Goal: Task Accomplishment & Management: Manage account settings

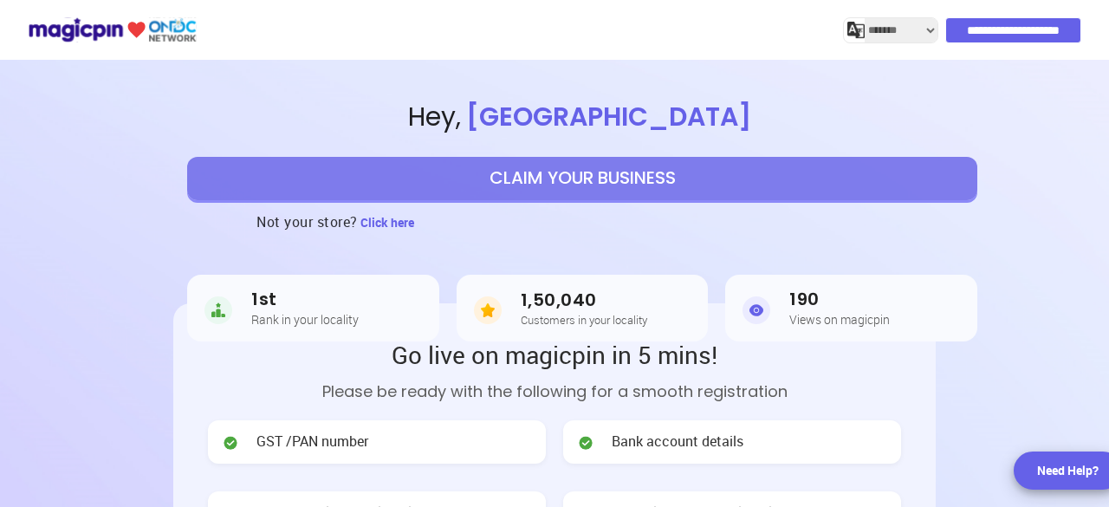
select select "*******"
click at [986, 32] on input "**********" at bounding box center [1014, 30] width 134 height 24
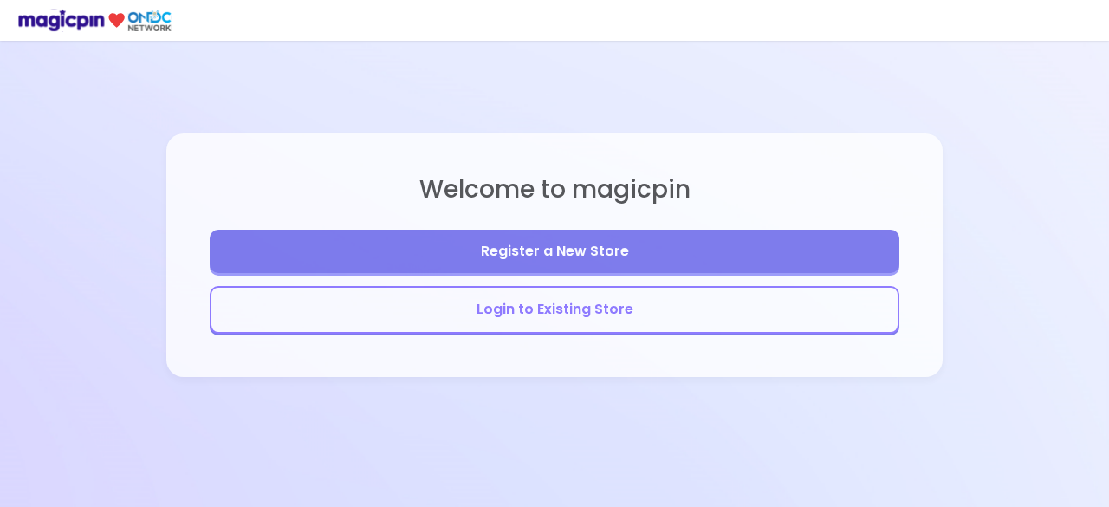
click at [536, 308] on button "Login to Existing Store" at bounding box center [555, 310] width 690 height 48
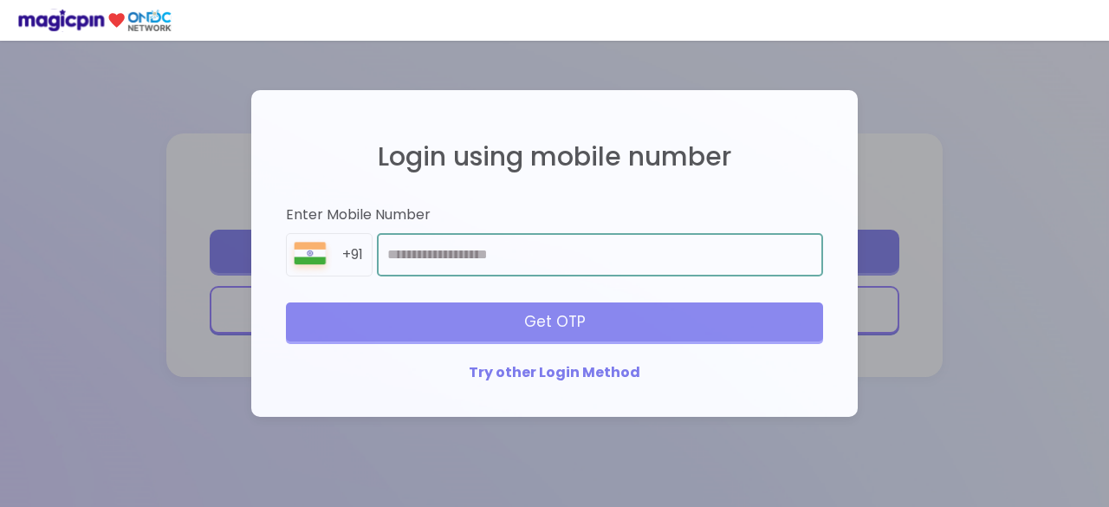
click at [542, 258] on input "number" at bounding box center [600, 254] width 446 height 43
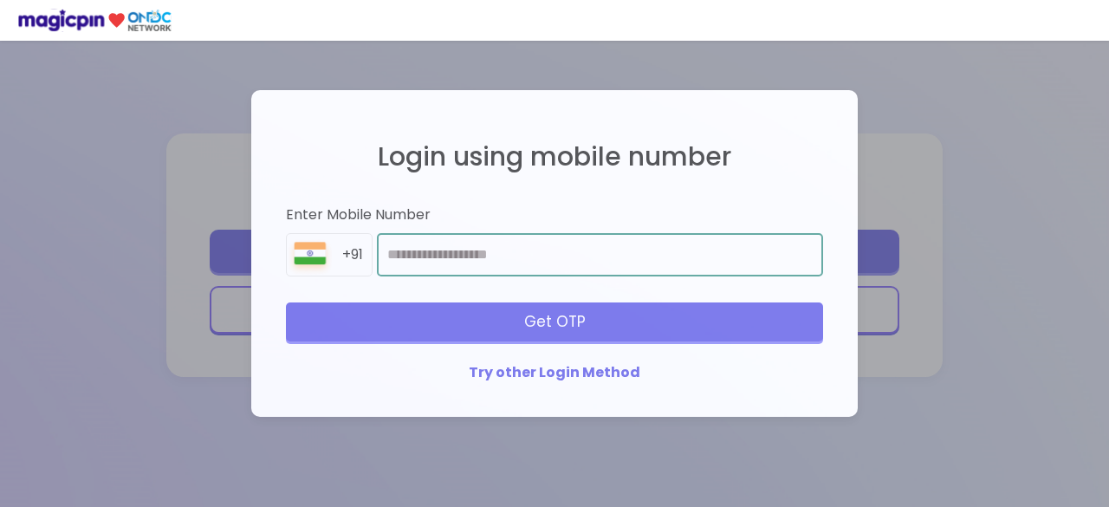
type input "**********"
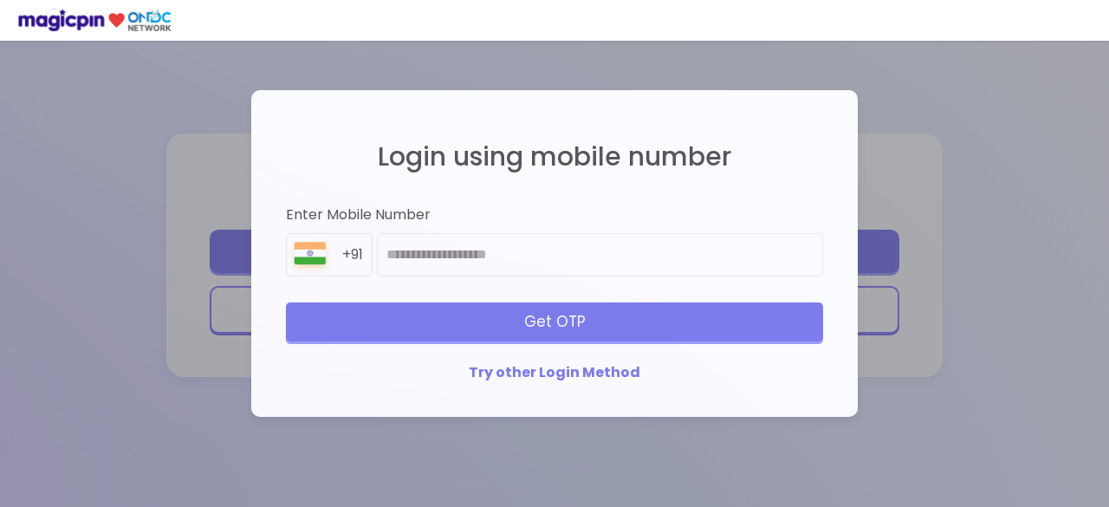
click at [617, 317] on div "Get OTP" at bounding box center [554, 321] width 537 height 38
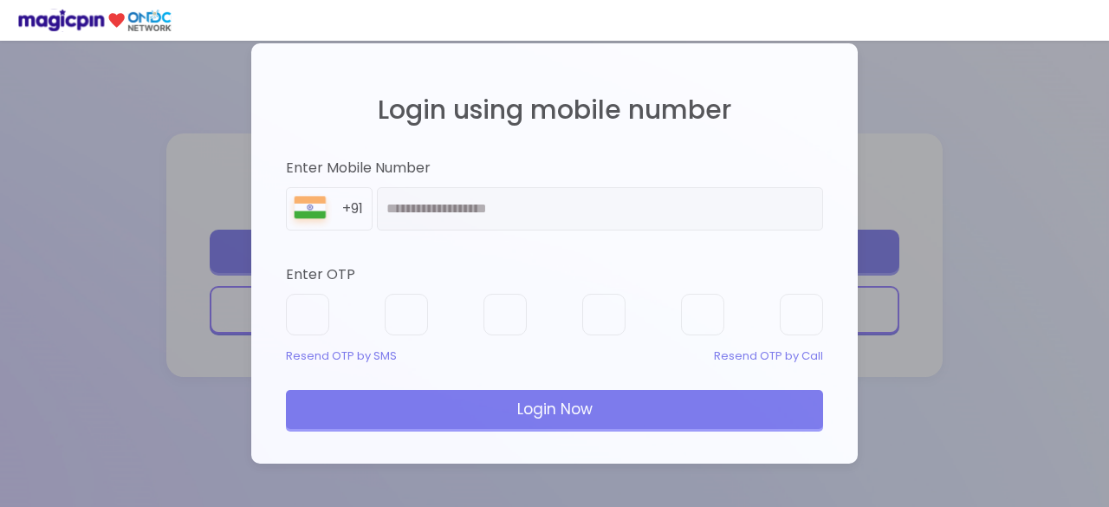
click at [333, 354] on div "Resend OTP by SMS" at bounding box center [341, 356] width 111 height 16
click at [173, 332] on div "**********" at bounding box center [554, 253] width 1109 height 507
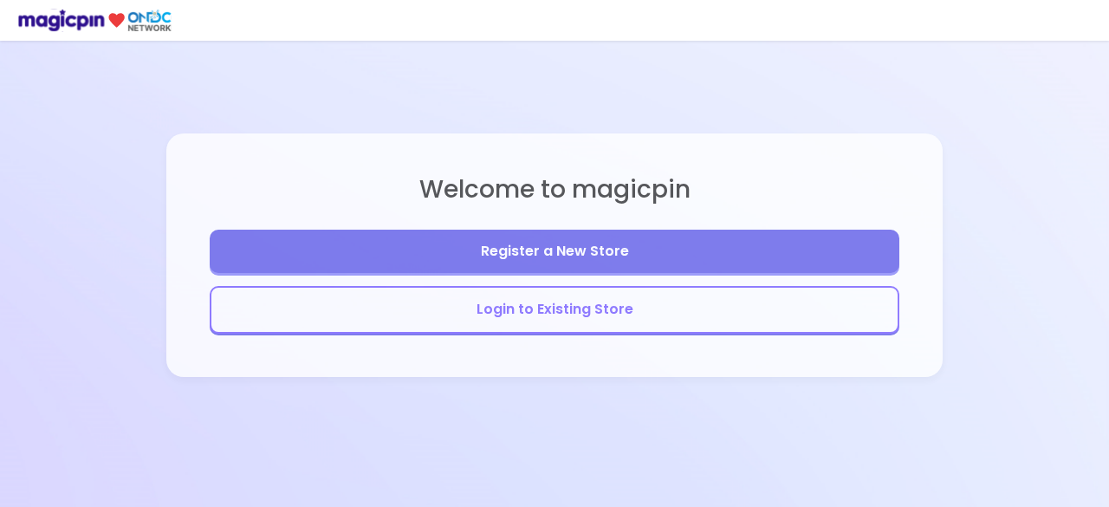
click at [539, 299] on button "Login to Existing Store" at bounding box center [555, 310] width 690 height 48
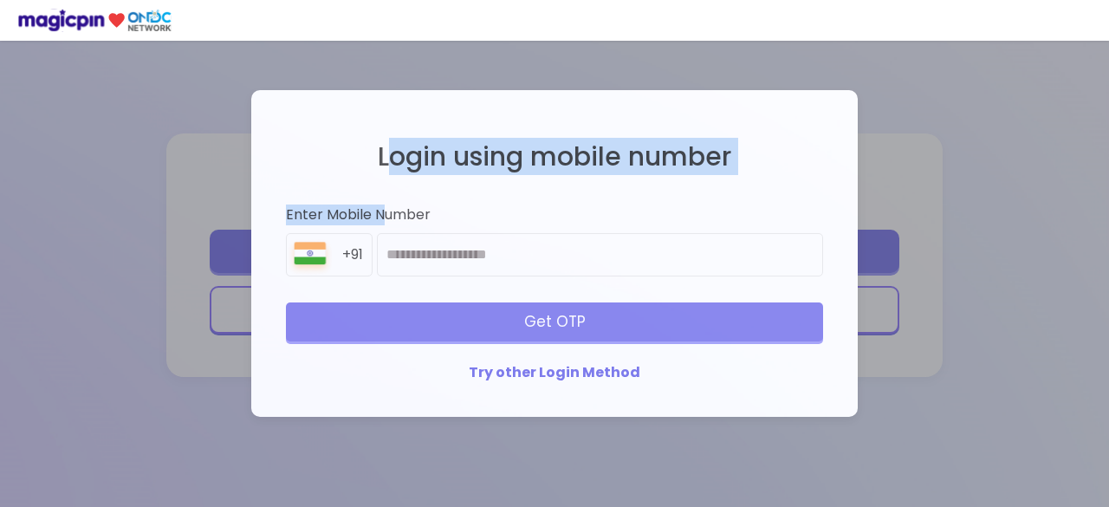
click at [328, 162] on div "Login using mobile number Enter Mobile Number +91 Get OTP Try other Login Method" at bounding box center [555, 253] width 572 height 293
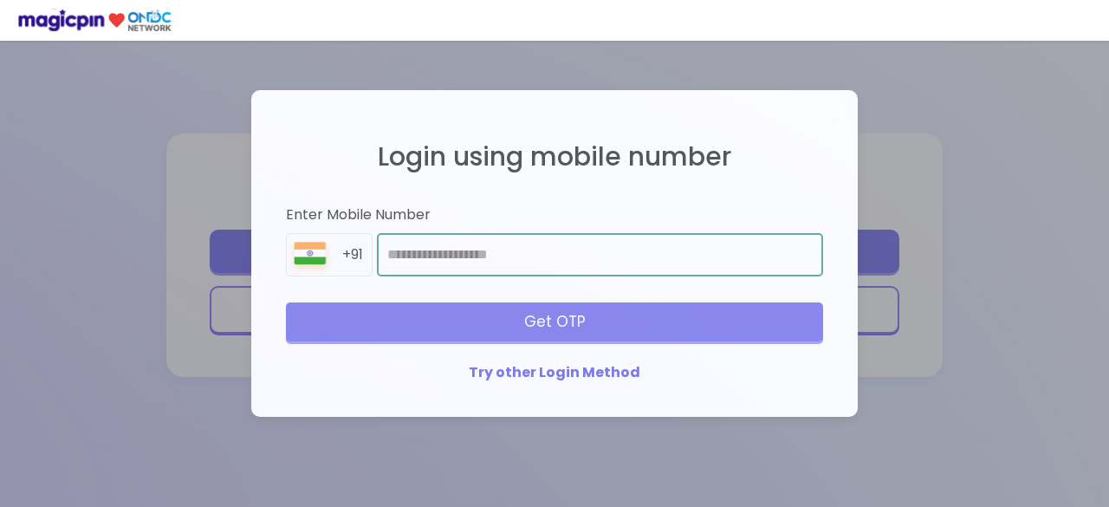
drag, startPoint x: 496, startPoint y: 276, endPoint x: 492, endPoint y: 263, distance: 13.5
click at [496, 276] on input "number" at bounding box center [600, 254] width 446 height 43
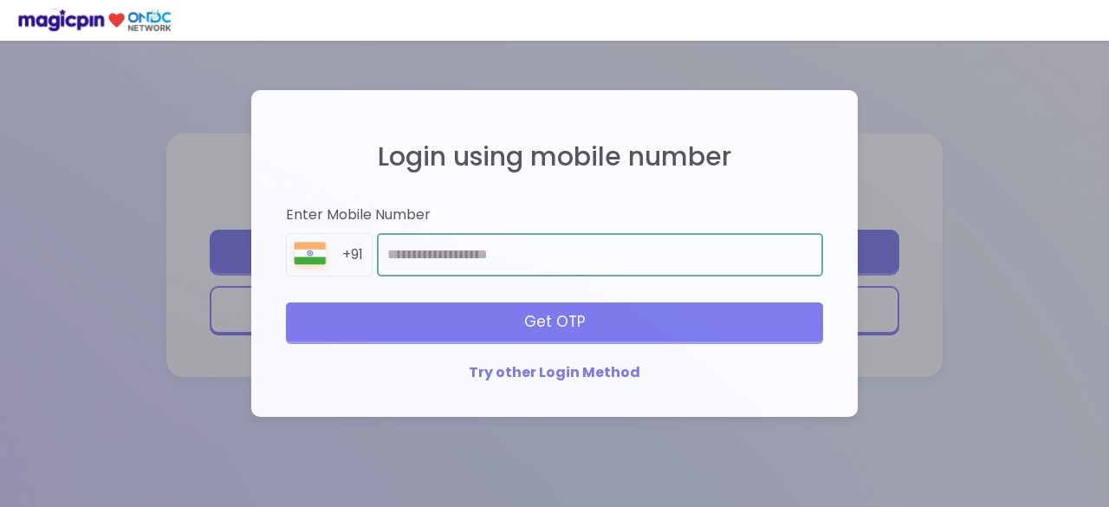
type input "**********"
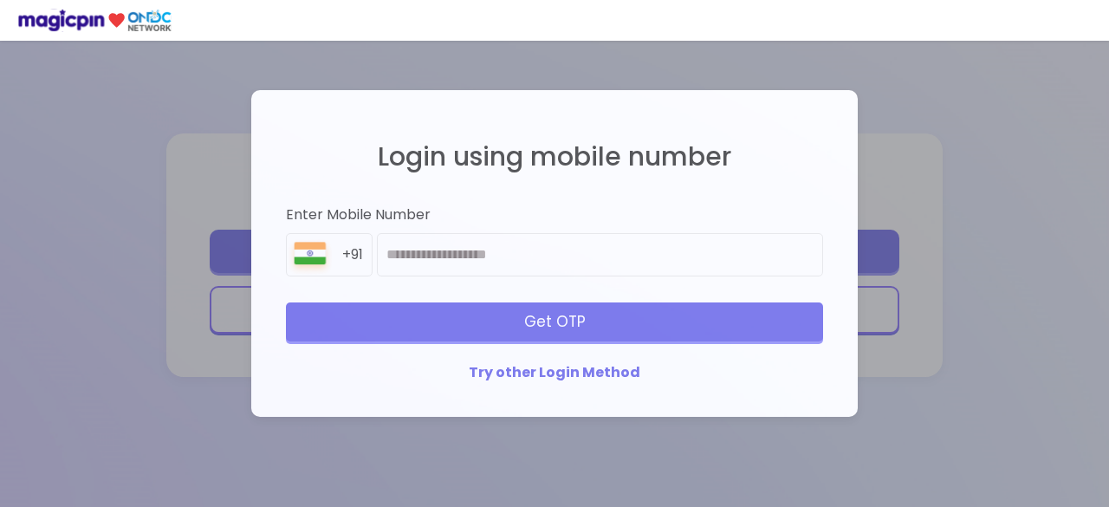
click at [623, 309] on div "Get OTP" at bounding box center [554, 321] width 537 height 38
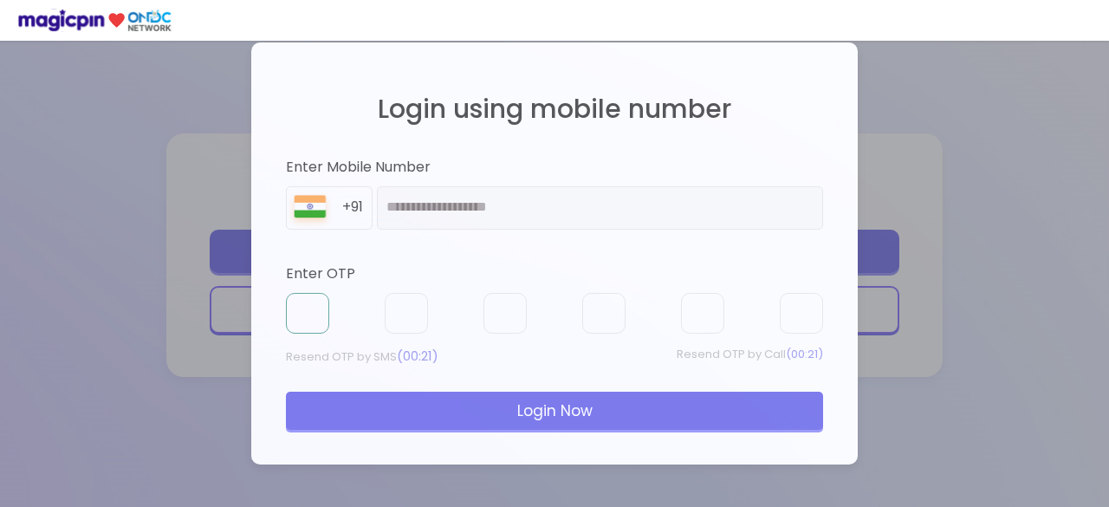
click at [292, 309] on input "text" at bounding box center [307, 314] width 43 height 42
type input "*"
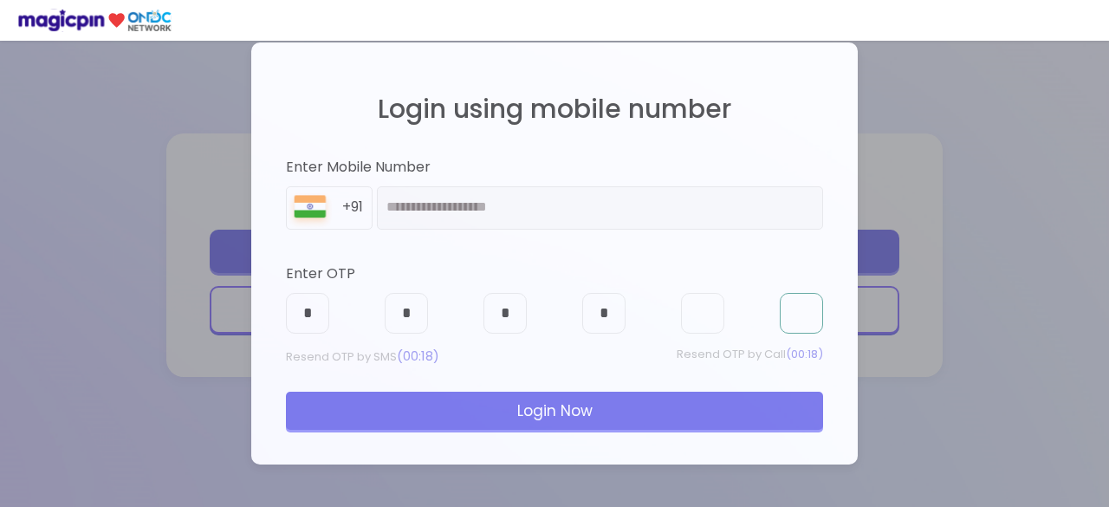
type input "*"
click at [569, 399] on div "Login Now" at bounding box center [554, 411] width 537 height 38
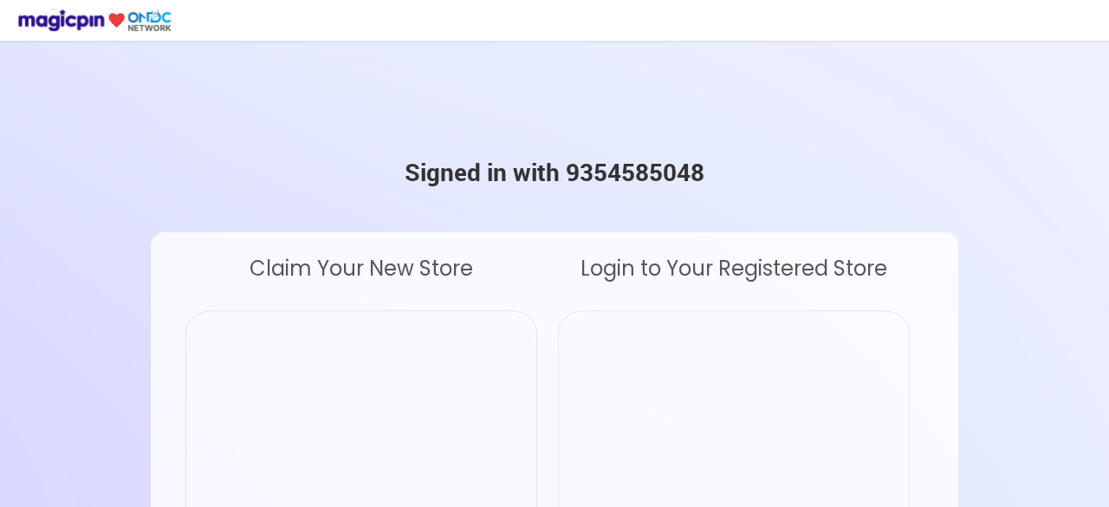
click at [771, 276] on div "Login to Your Registered Store" at bounding box center [734, 268] width 352 height 31
click at [341, 270] on div "Claim Your New Store" at bounding box center [361, 268] width 352 height 31
click at [571, 186] on div "Signed in with 9354585048" at bounding box center [555, 171] width 300 height 35
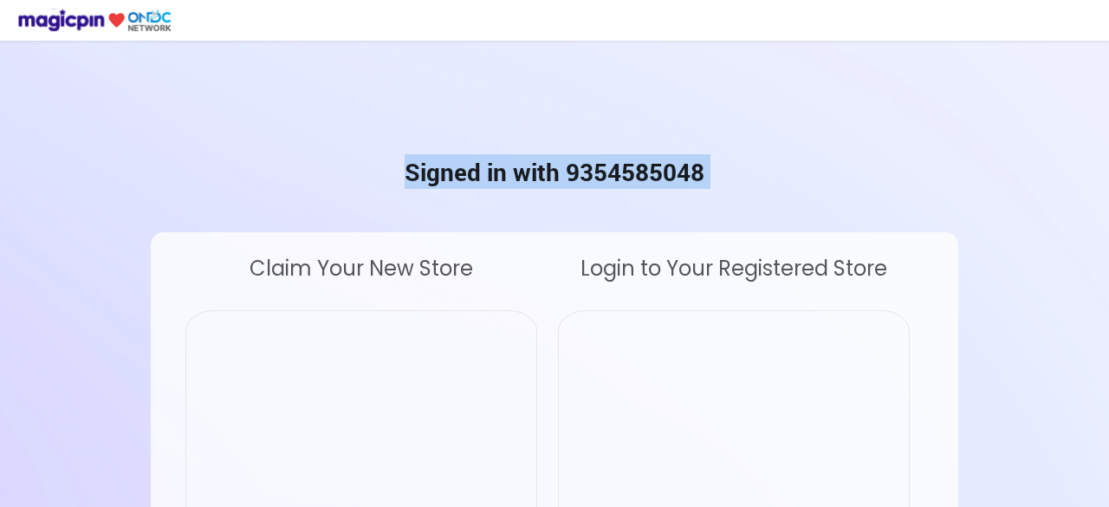
click at [571, 186] on div "Signed in with 9354585048" at bounding box center [555, 171] width 300 height 35
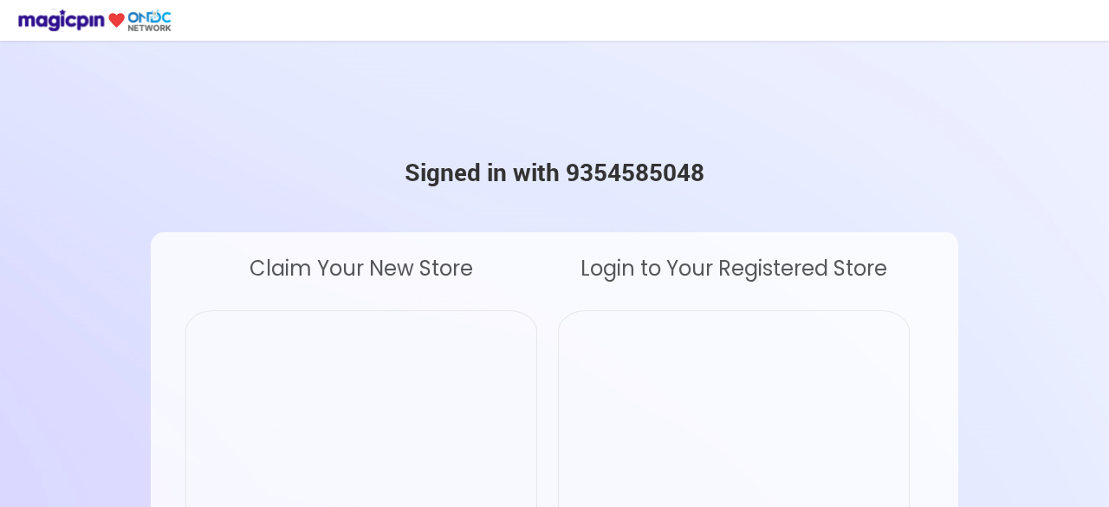
click at [302, 406] on div at bounding box center [361, 442] width 352 height 265
drag, startPoint x: 509, startPoint y: 406, endPoint x: 622, endPoint y: 413, distance: 113.7
click at [510, 407] on div at bounding box center [361, 442] width 352 height 265
click at [679, 415] on div at bounding box center [734, 442] width 352 height 265
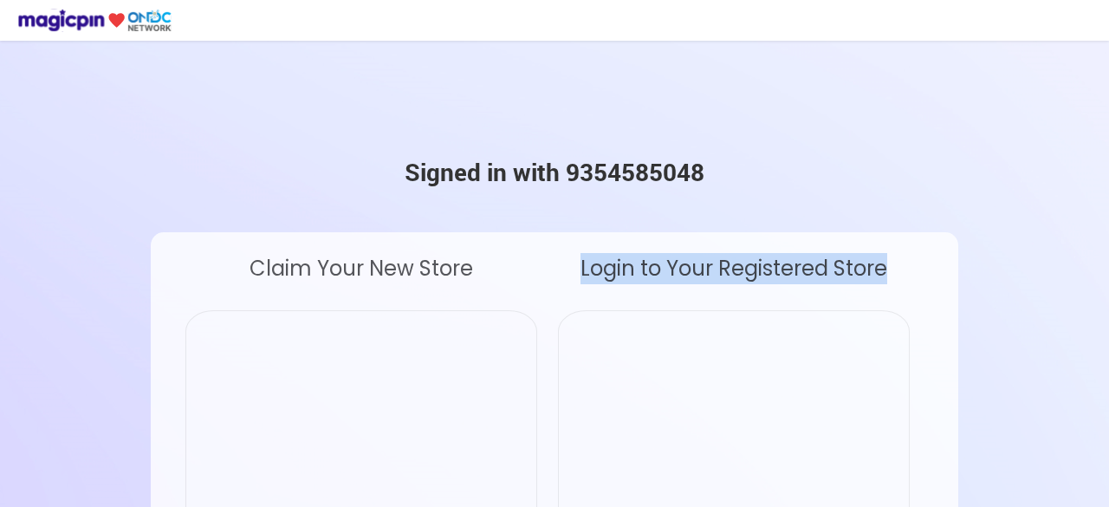
click at [679, 415] on div at bounding box center [734, 442] width 352 height 265
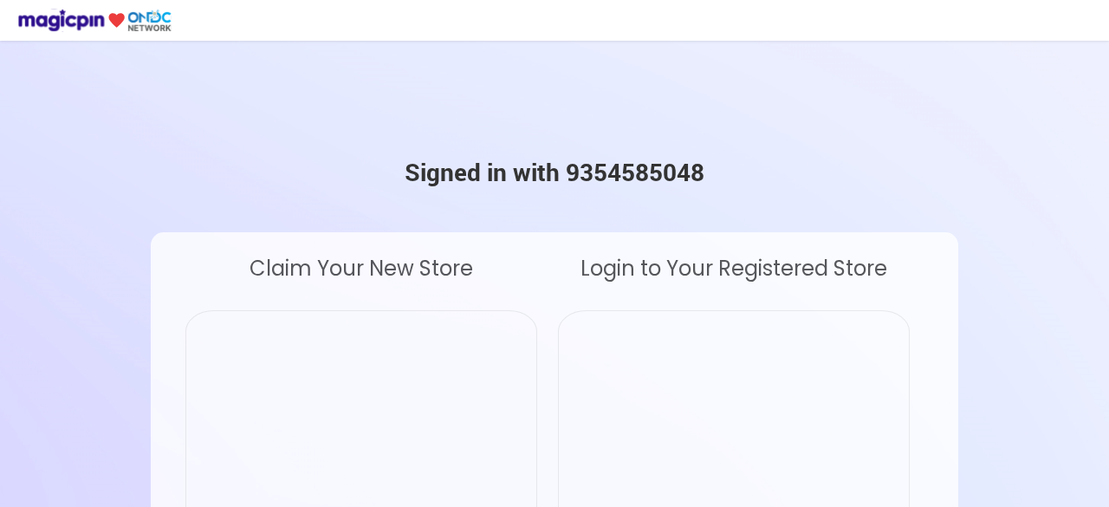
drag, startPoint x: 662, startPoint y: 194, endPoint x: 663, endPoint y: 210, distance: 15.6
click at [663, 205] on div "Signed in with 9354585048 Claim Your New Store Login to Your Registered Store" at bounding box center [555, 353] width 444 height 485
click at [663, 216] on div "Signed in with 9354585048 Claim Your New Store Login to Your Registered Store" at bounding box center [555, 353] width 444 height 485
click at [663, 218] on div "Signed in with 9354585048 Claim Your New Store Login to Your Registered Store" at bounding box center [555, 353] width 444 height 485
